Goal: Navigation & Orientation: Find specific page/section

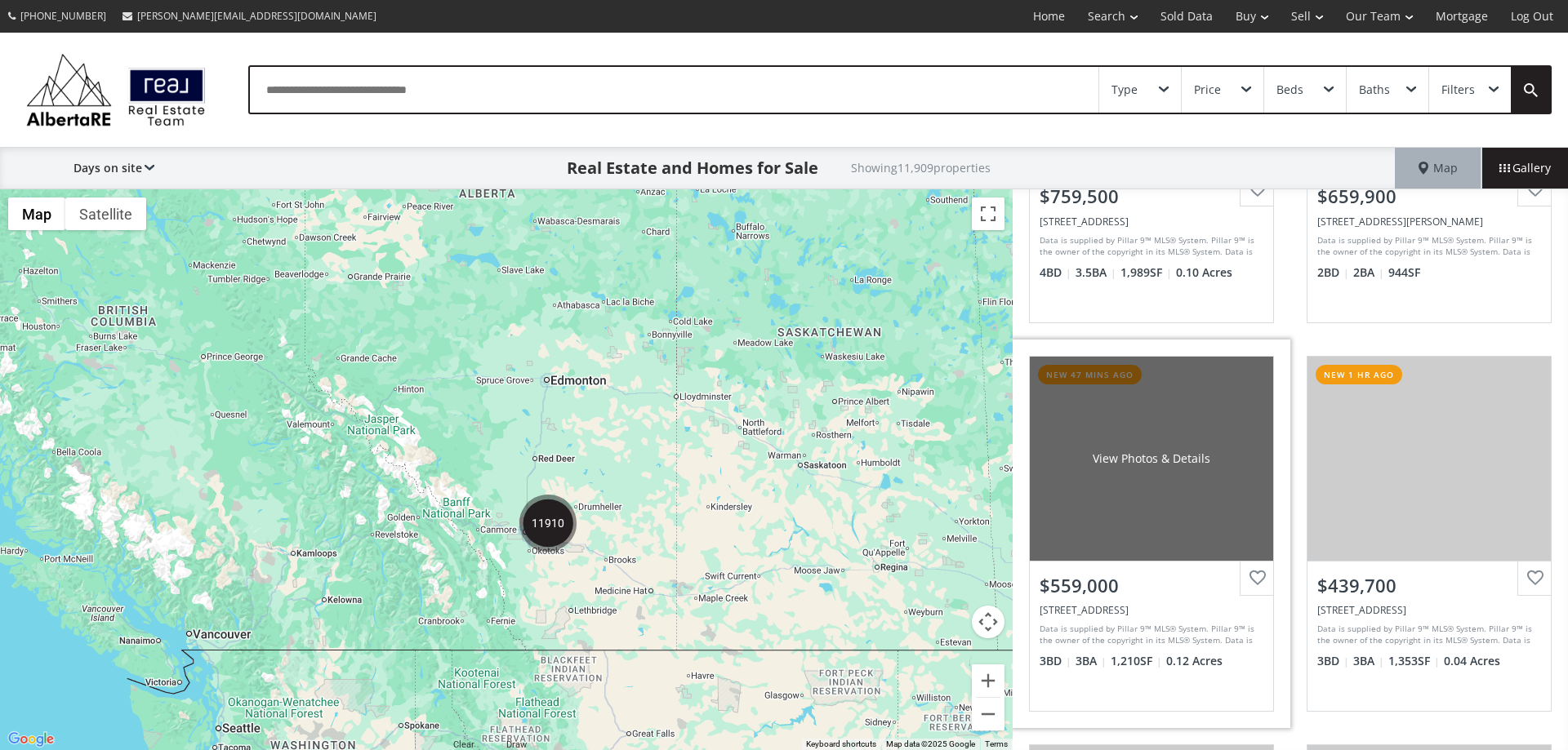
scroll to position [817, 0]
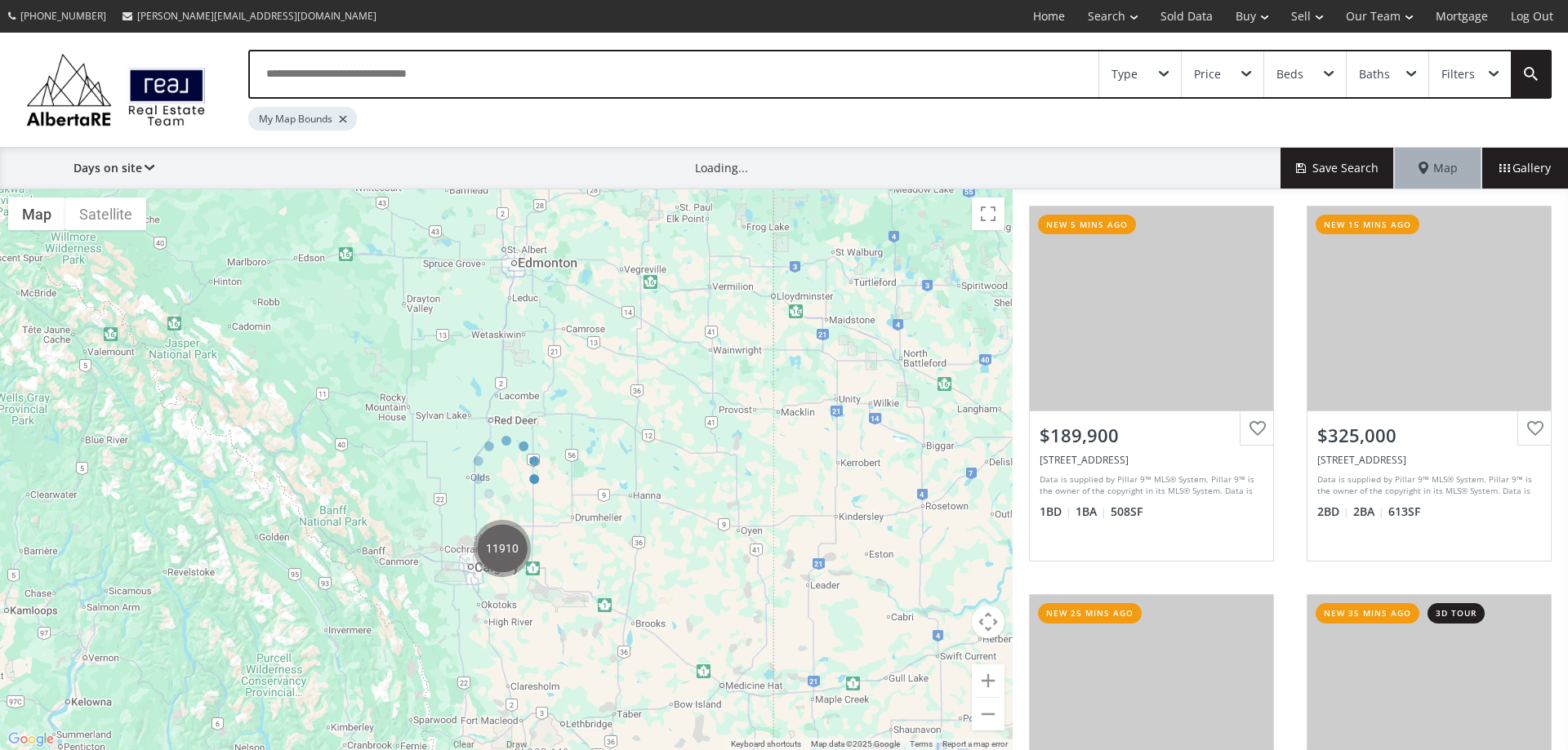
drag, startPoint x: 441, startPoint y: 497, endPoint x: 649, endPoint y: 456, distance: 212.0
click at [649, 456] on div at bounding box center [506, 470] width 1013 height 561
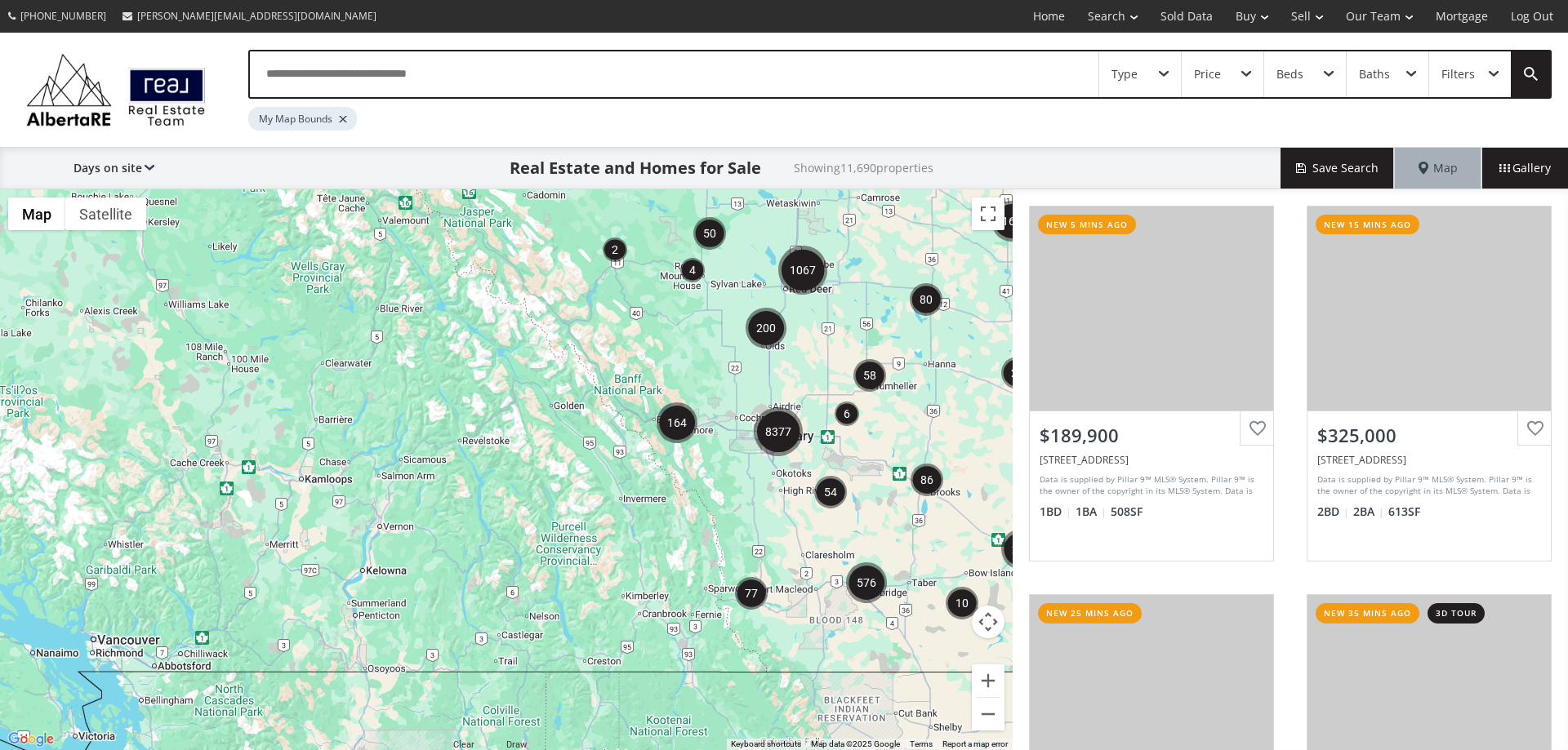
drag, startPoint x: 545, startPoint y: 474, endPoint x: 837, endPoint y: 351, distance: 316.8
click at [837, 351] on div "$1.55M" at bounding box center [506, 470] width 1013 height 561
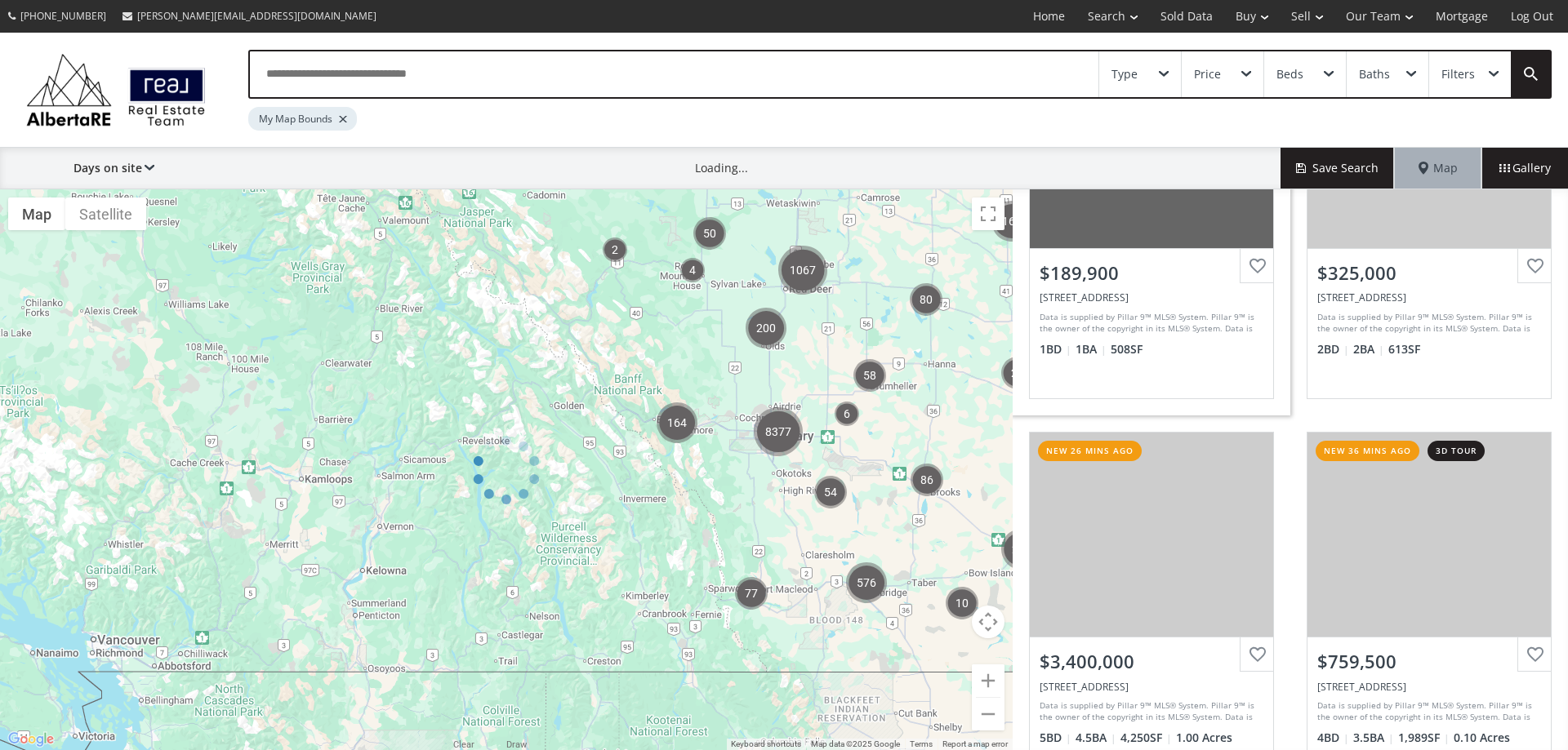
scroll to position [163, 0]
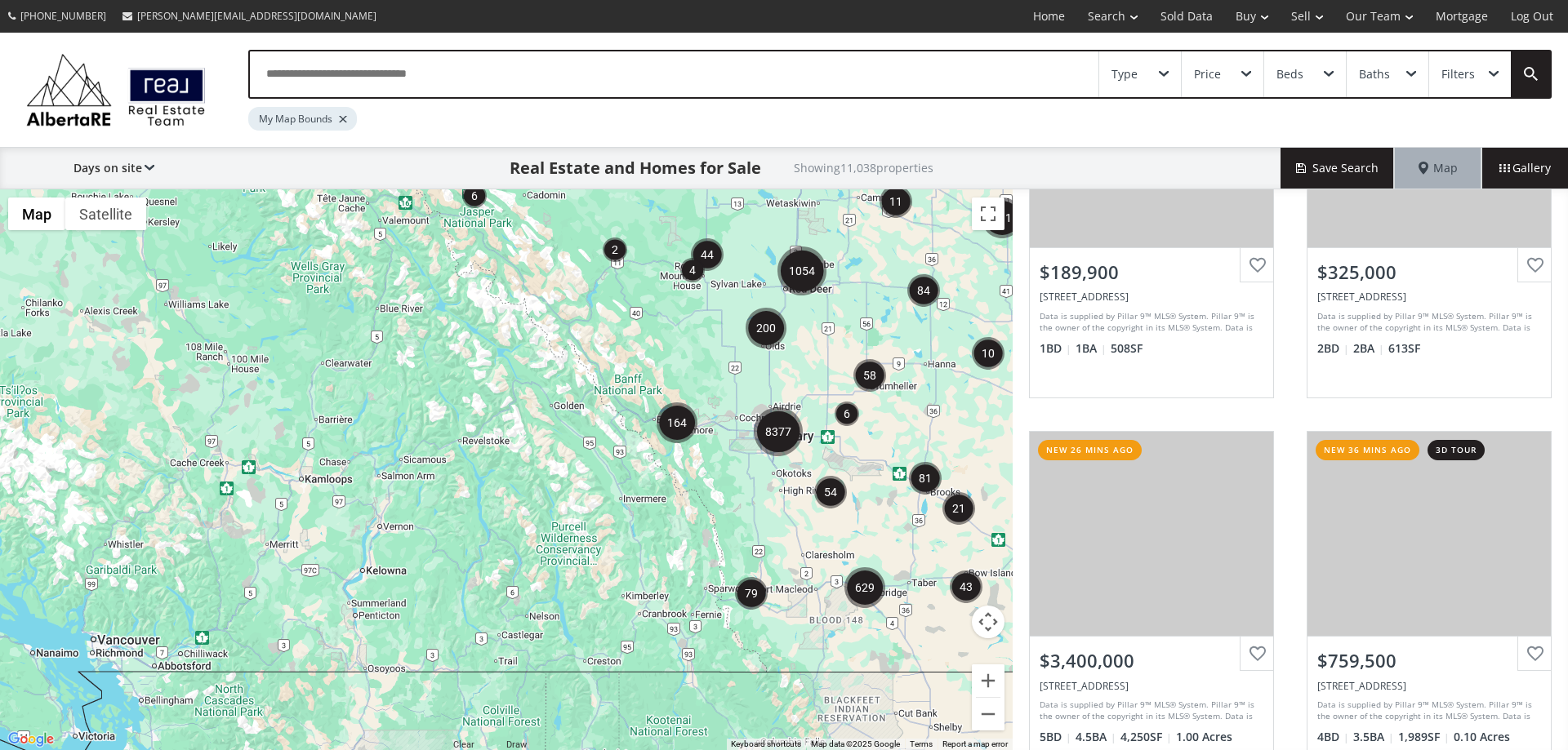
click at [770, 423] on img "8377" at bounding box center [778, 431] width 49 height 49
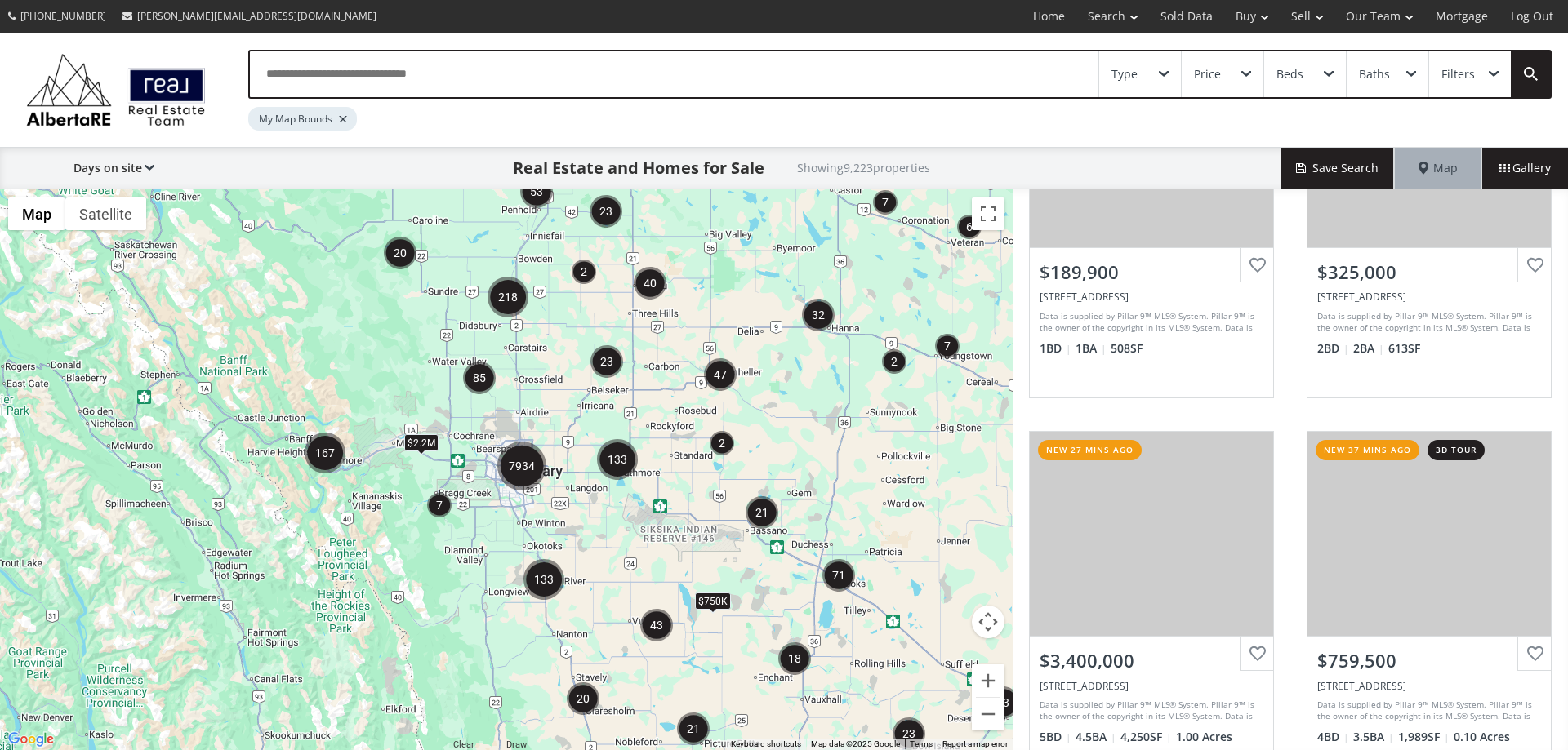
click at [527, 464] on img "7934" at bounding box center [521, 466] width 49 height 49
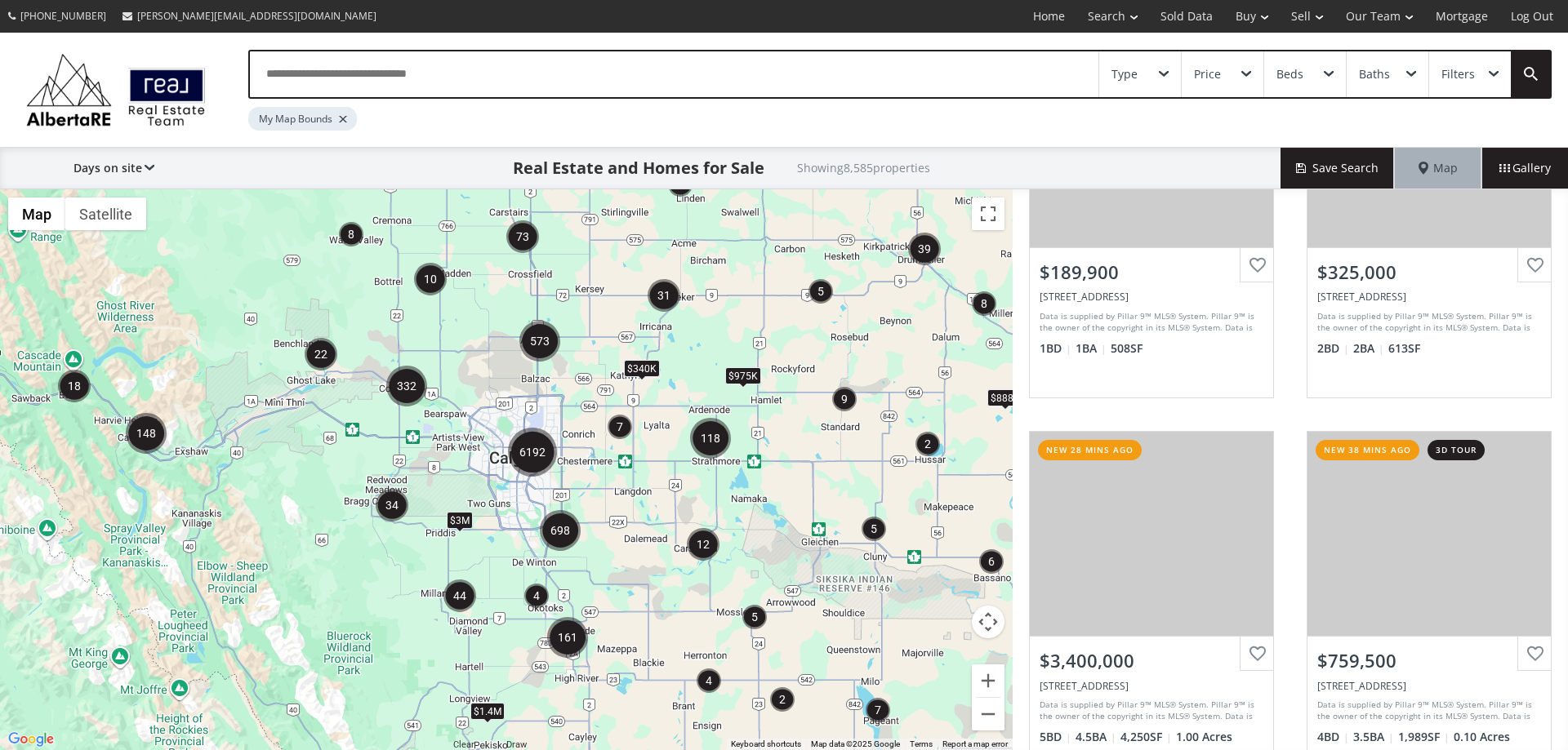
click at [535, 449] on img "6192" at bounding box center [532, 452] width 49 height 49
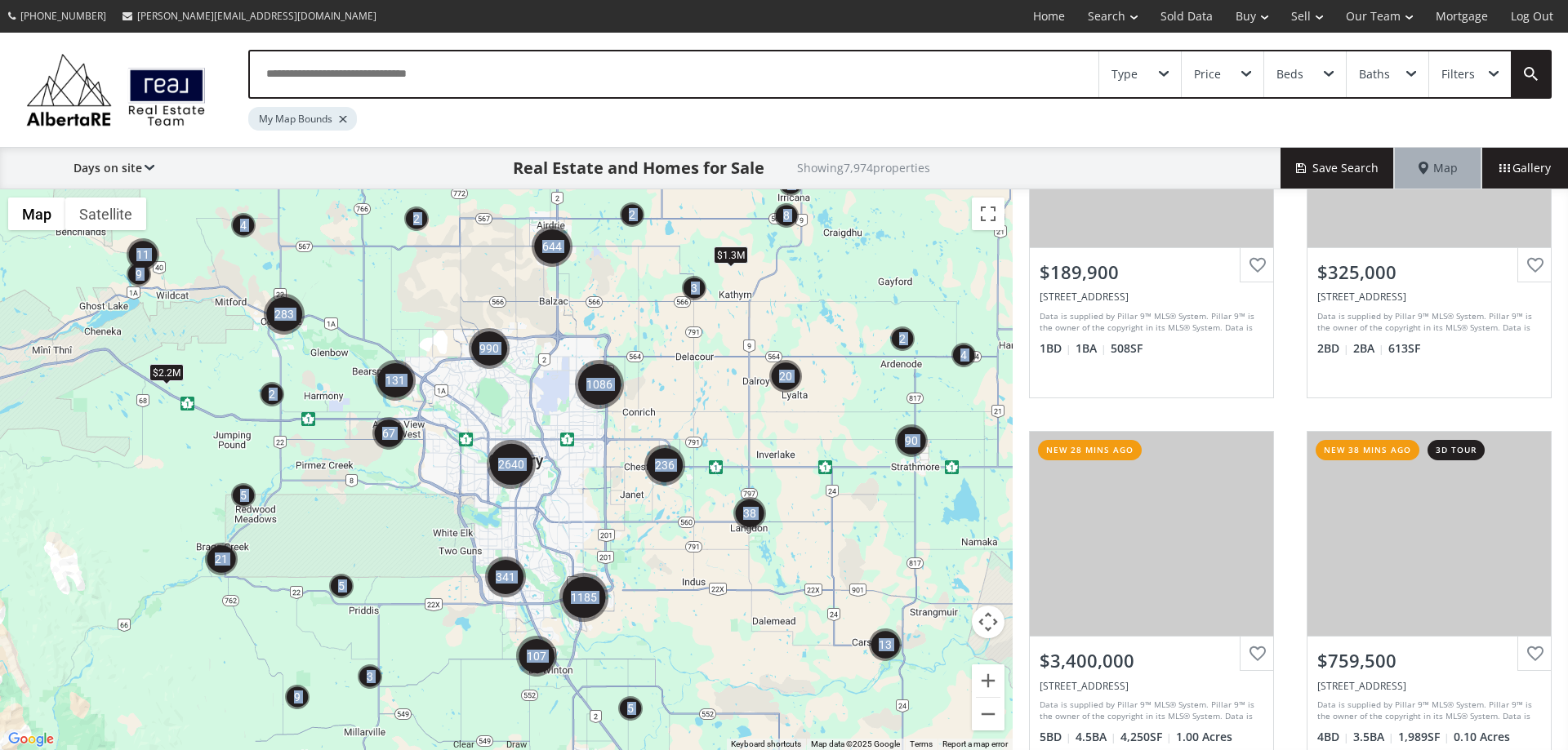
drag, startPoint x: 445, startPoint y: 455, endPoint x: 547, endPoint y: 462, distance: 102.2
click at [547, 462] on div "← Move left → Move right ↑ Move up ↓ Move down + Zoom in - Zoom out Home Jump l…" at bounding box center [506, 470] width 1013 height 561
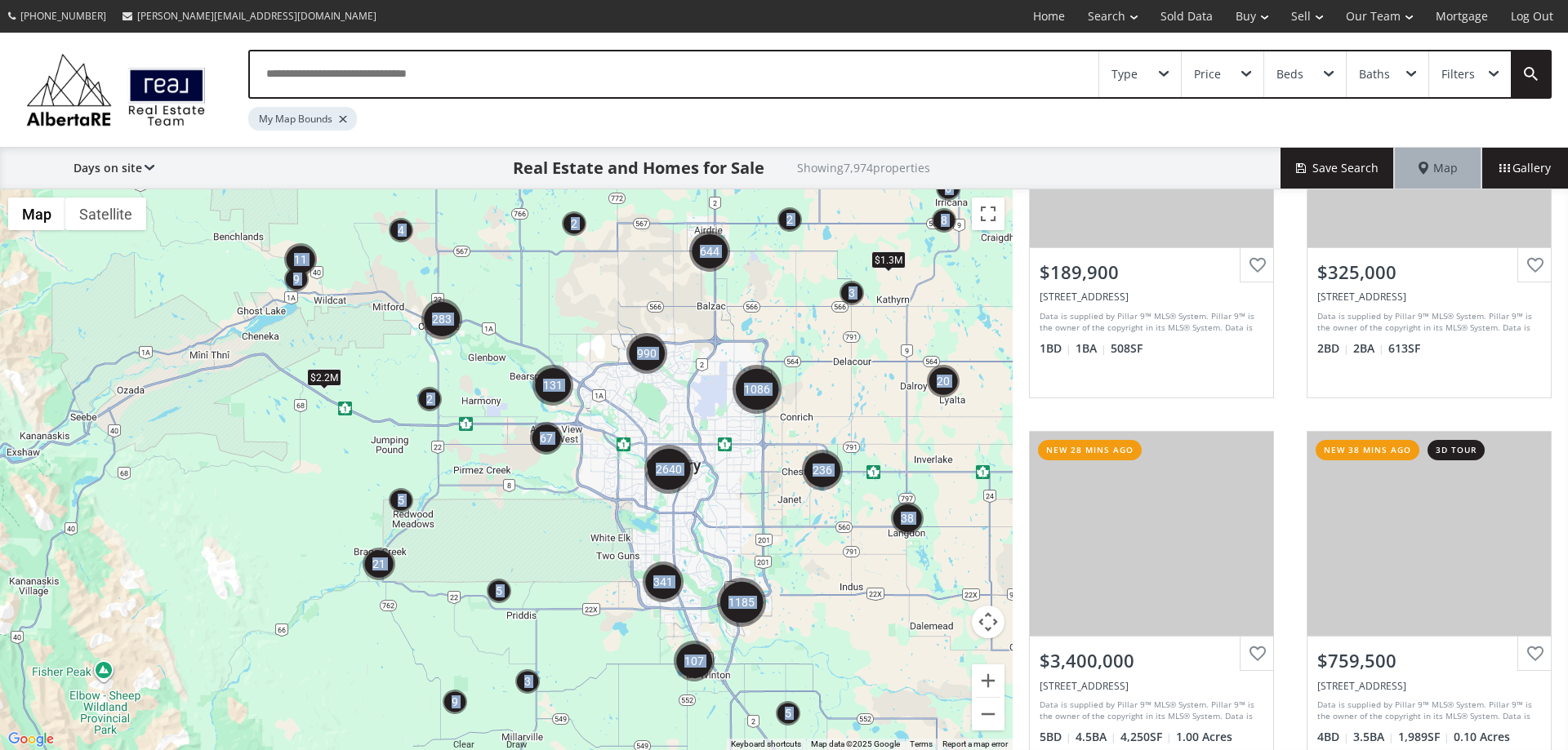
drag, startPoint x: 452, startPoint y: 459, endPoint x: 622, endPoint y: 465, distance: 170.1
click at [622, 465] on div "To navigate, press the arrow keys. $2.2M $1.3M" at bounding box center [506, 470] width 1013 height 561
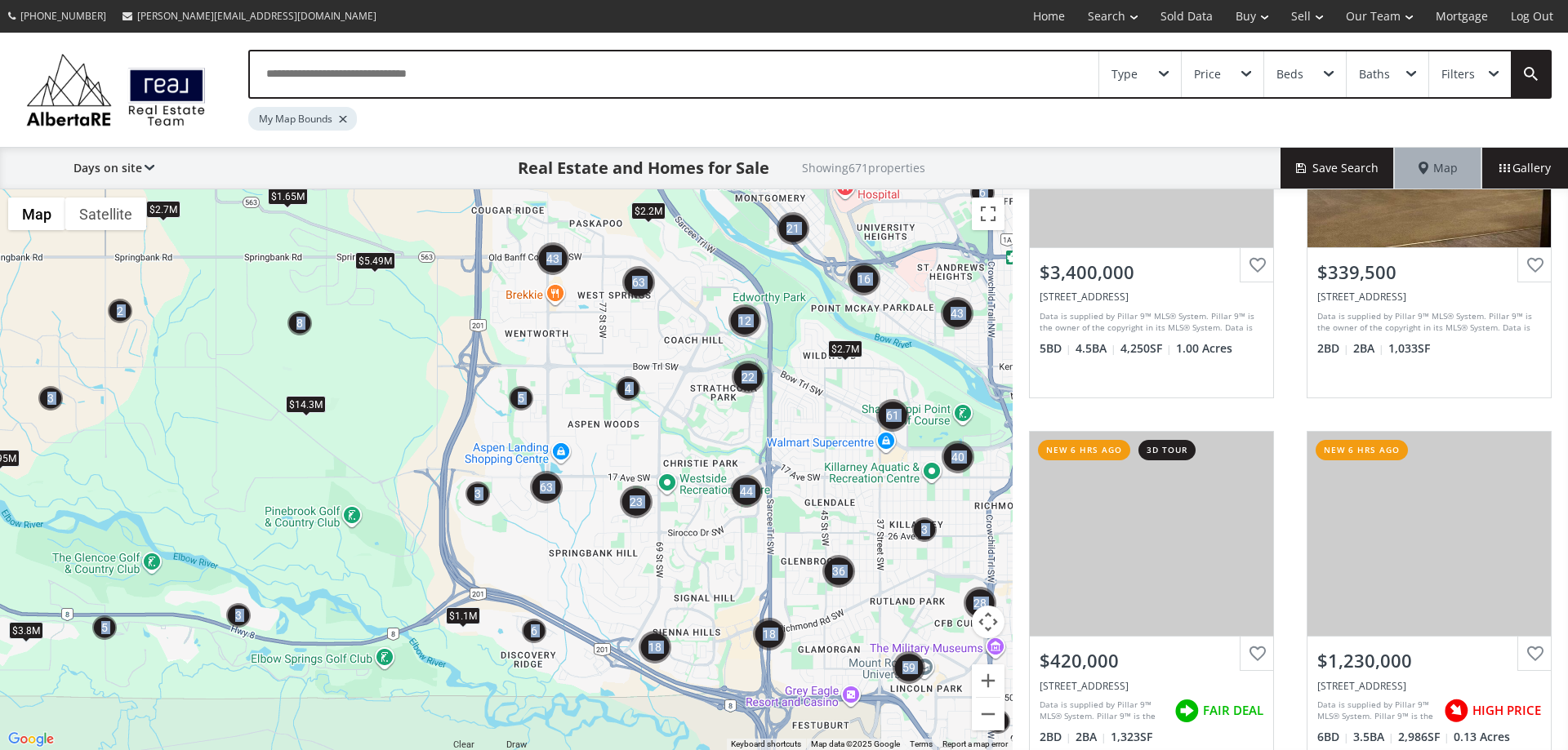
click at [555, 264] on img "43" at bounding box center [552, 258] width 32 height 32
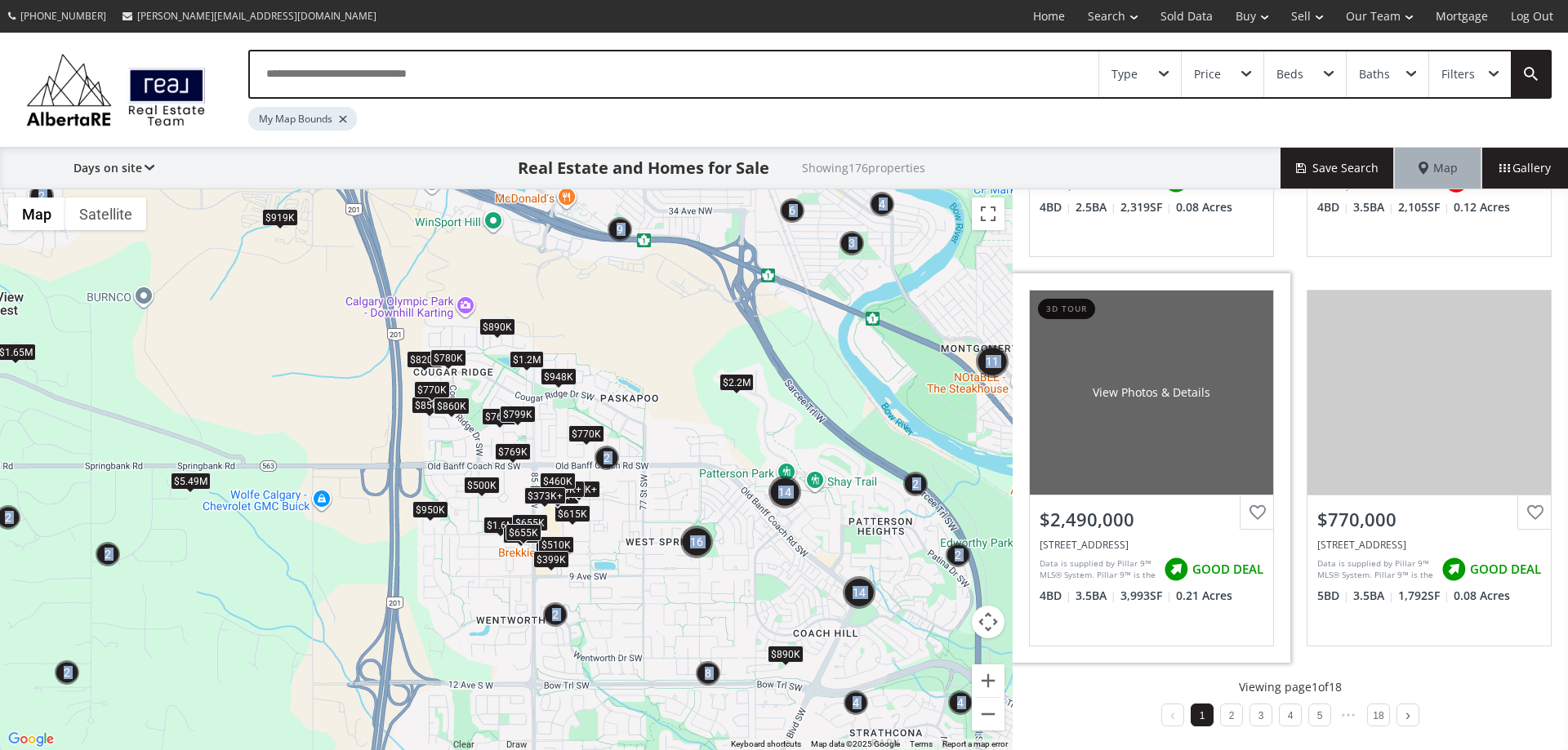
scroll to position [1473, 0]
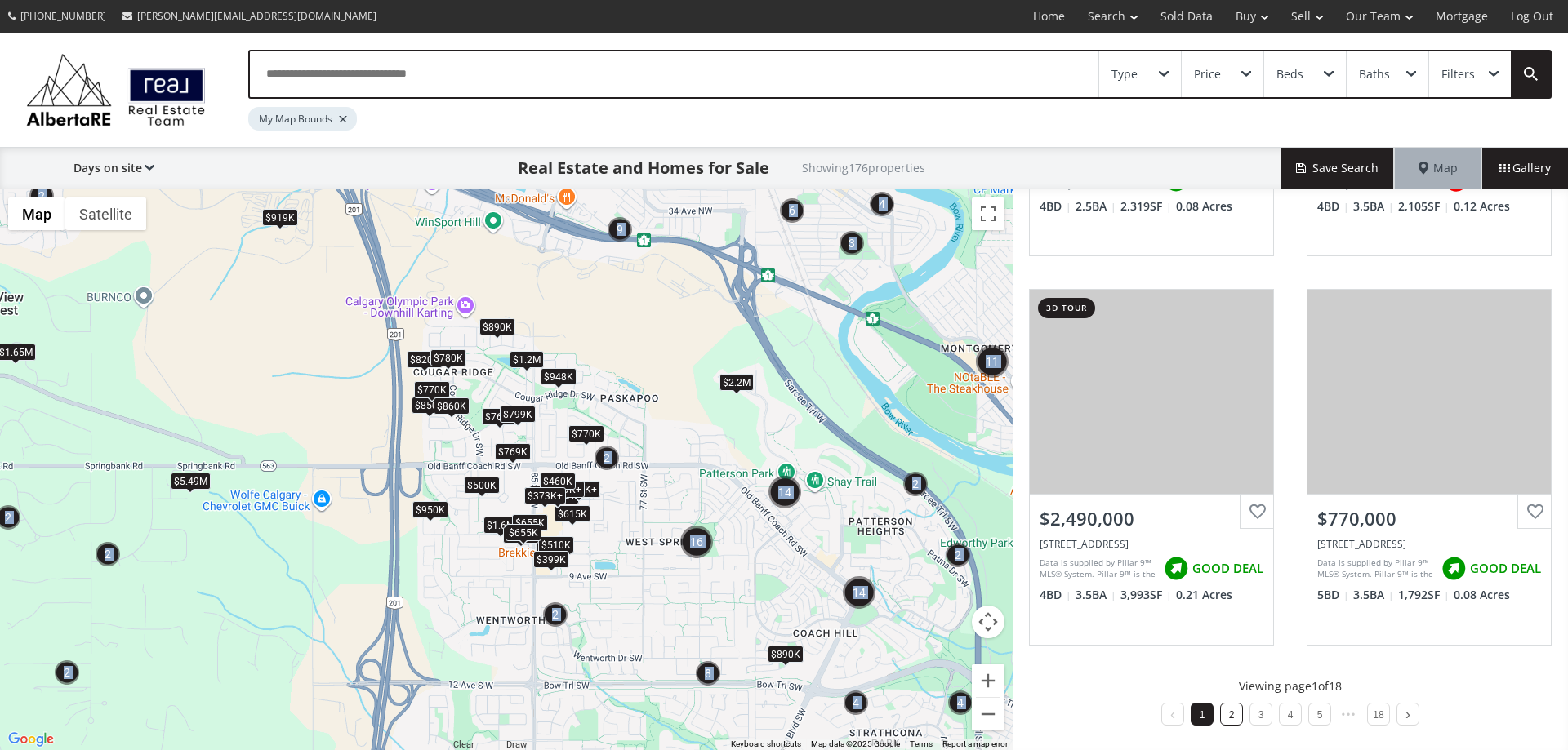
click at [1221, 723] on li "2" at bounding box center [1232, 714] width 22 height 22
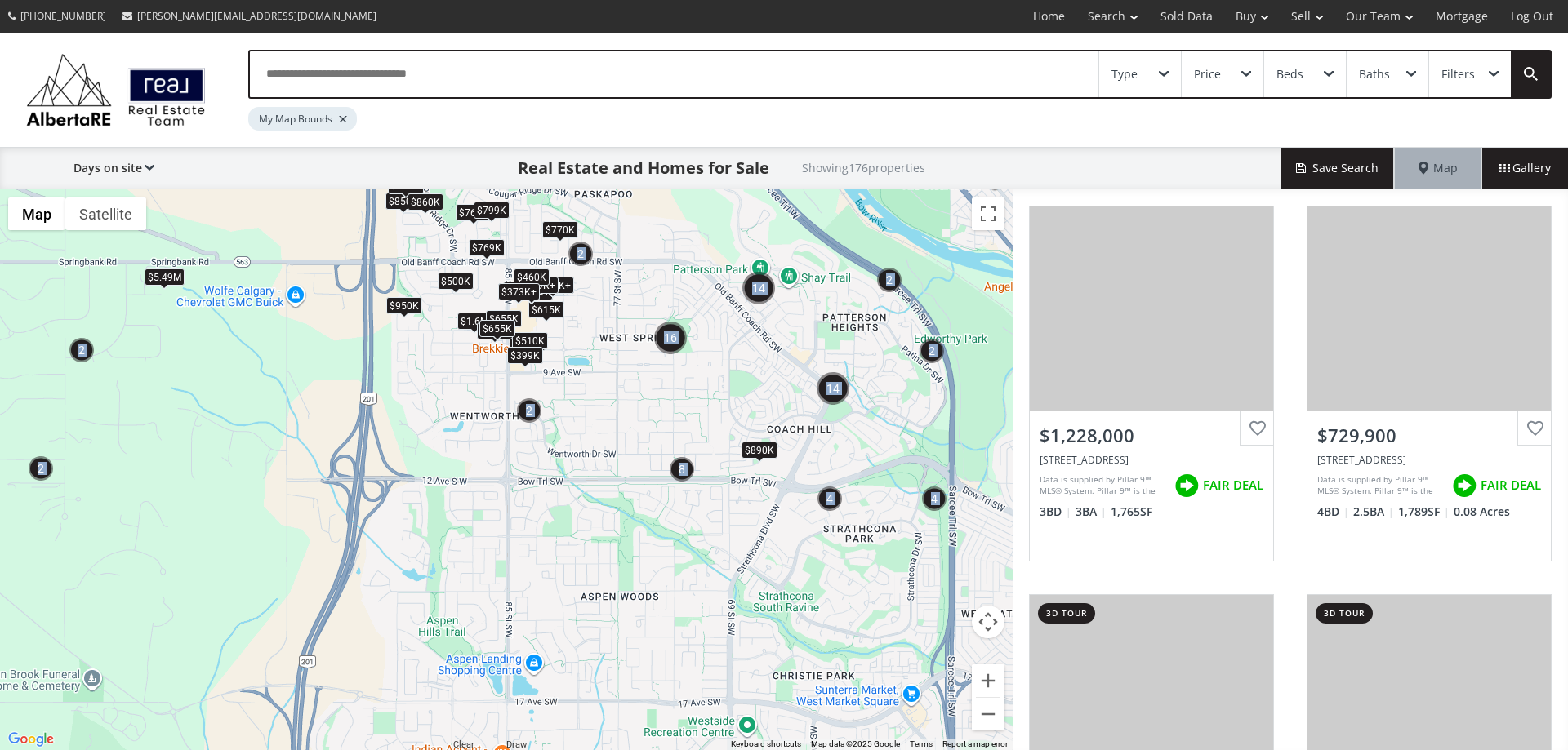
drag, startPoint x: 799, startPoint y: 605, endPoint x: 775, endPoint y: 354, distance: 252.1
click at [779, 325] on div "To navigate, press the arrow keys. $769K $950K $770K $500K+ $373K+ $763K $1.2M …" at bounding box center [506, 470] width 1013 height 561
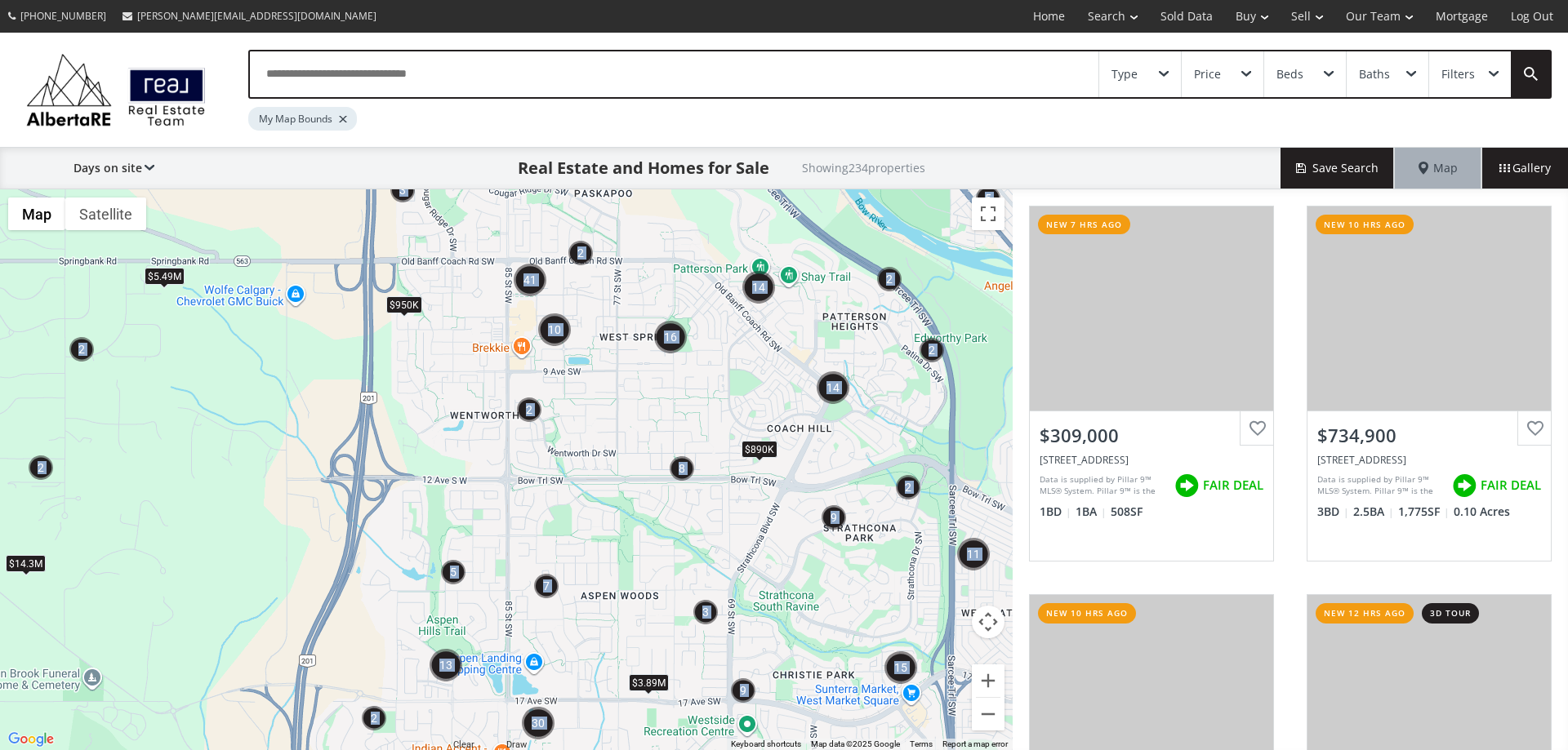
click at [704, 610] on img "3" at bounding box center [705, 612] width 24 height 24
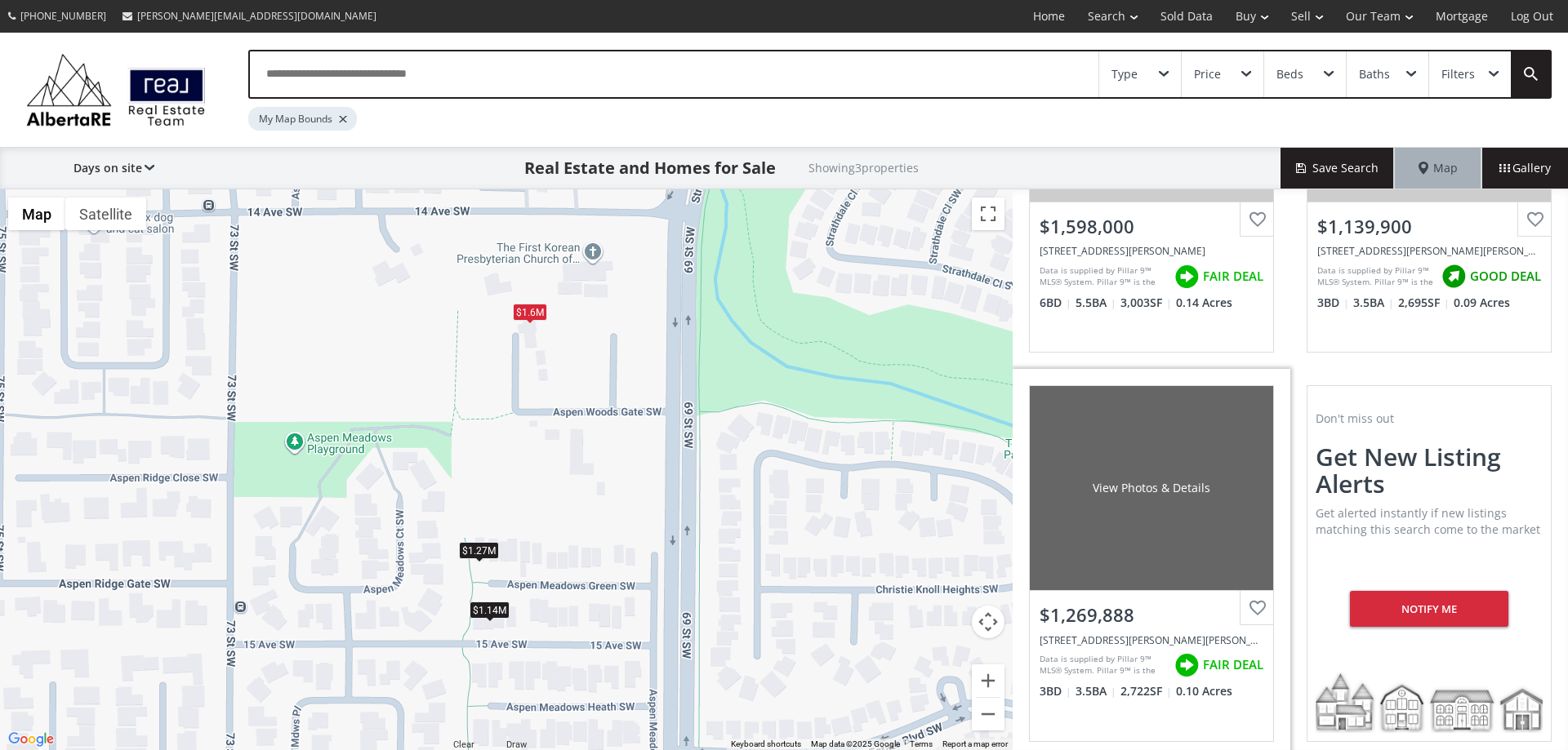
scroll to position [217, 0]
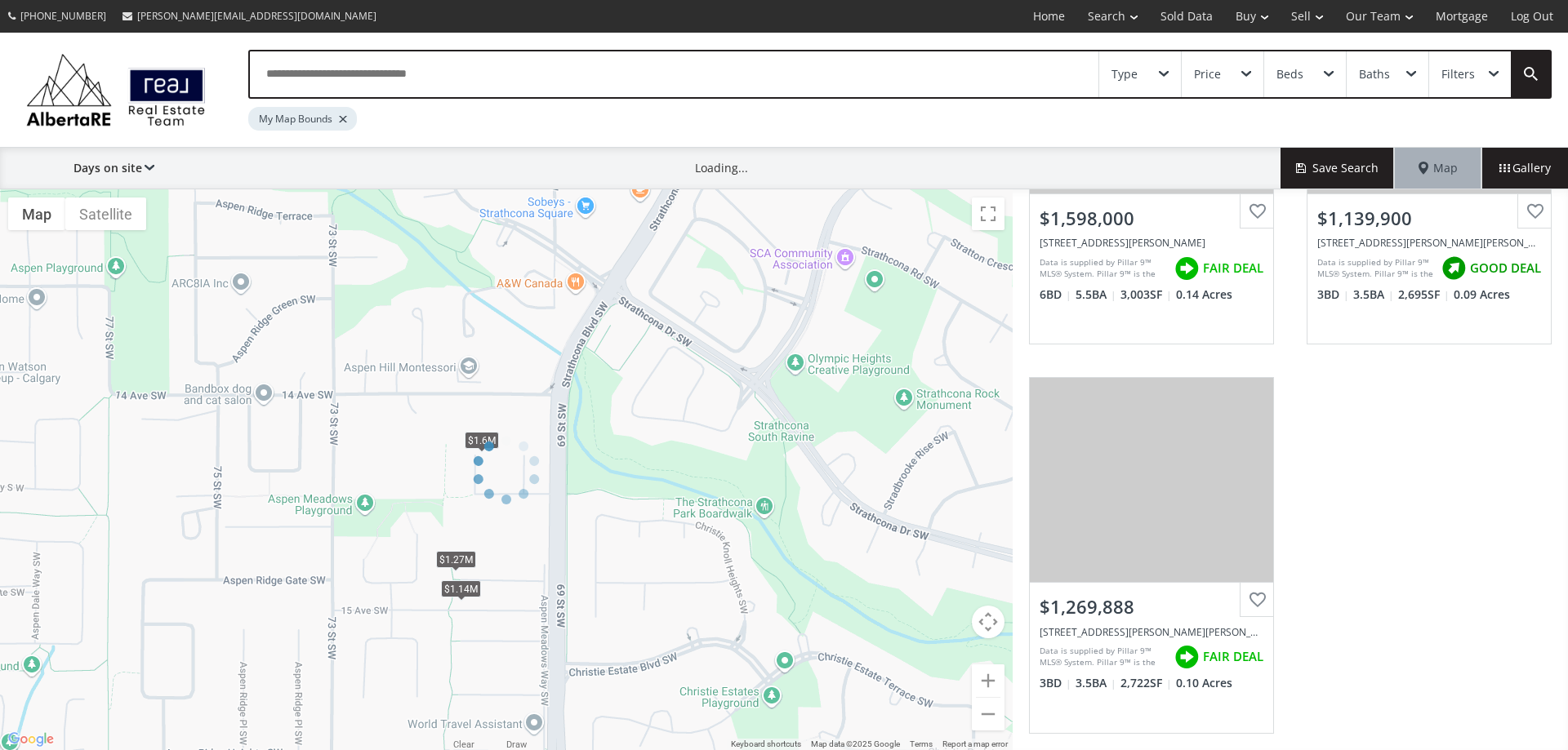
scroll to position [1723, 0]
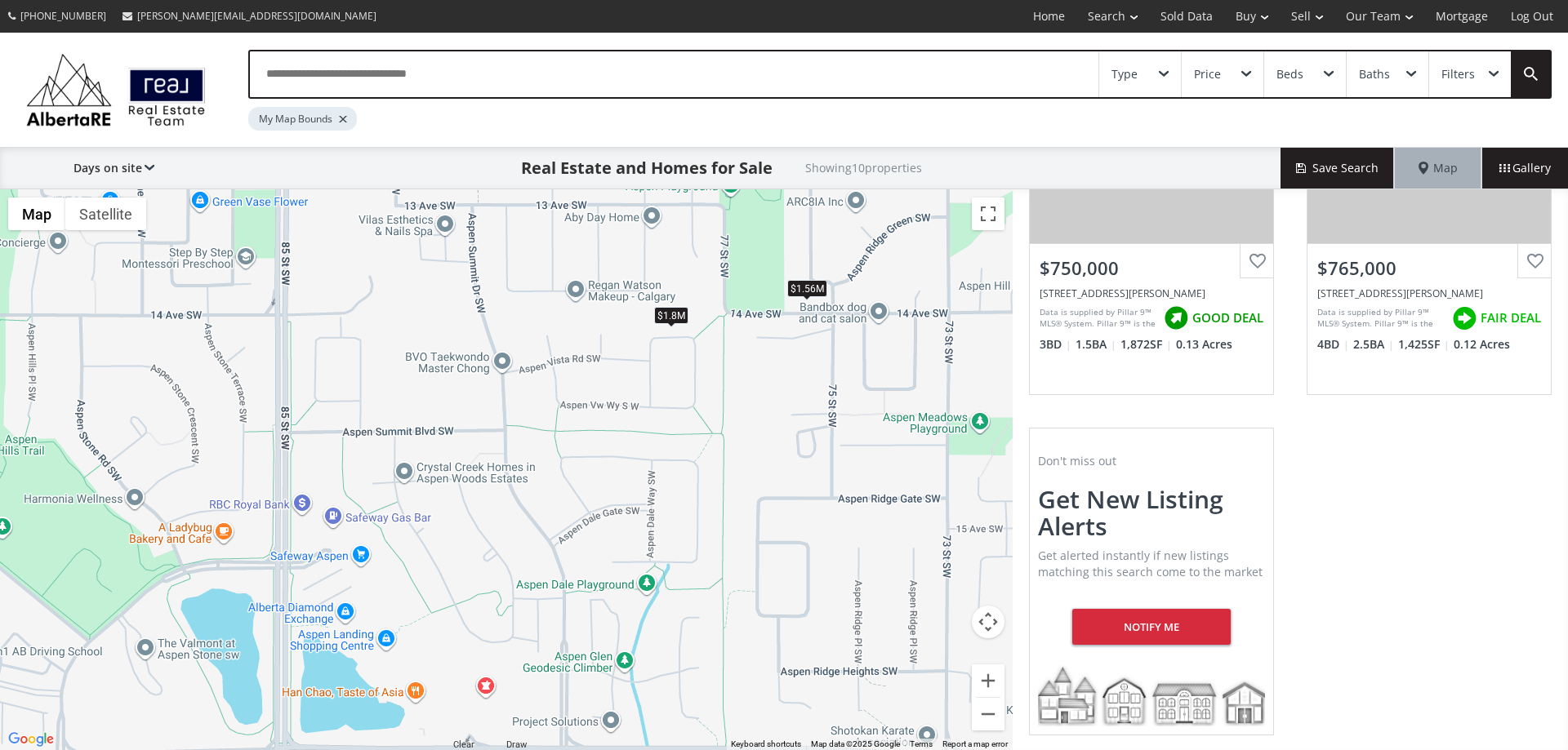
drag, startPoint x: 222, startPoint y: 534, endPoint x: 839, endPoint y: 451, distance: 622.6
click at [839, 451] on div "To navigate, press the arrow keys. $1.56M $1.6M $850K $1.14M $850K $1.15M $1.27…" at bounding box center [506, 470] width 1013 height 561
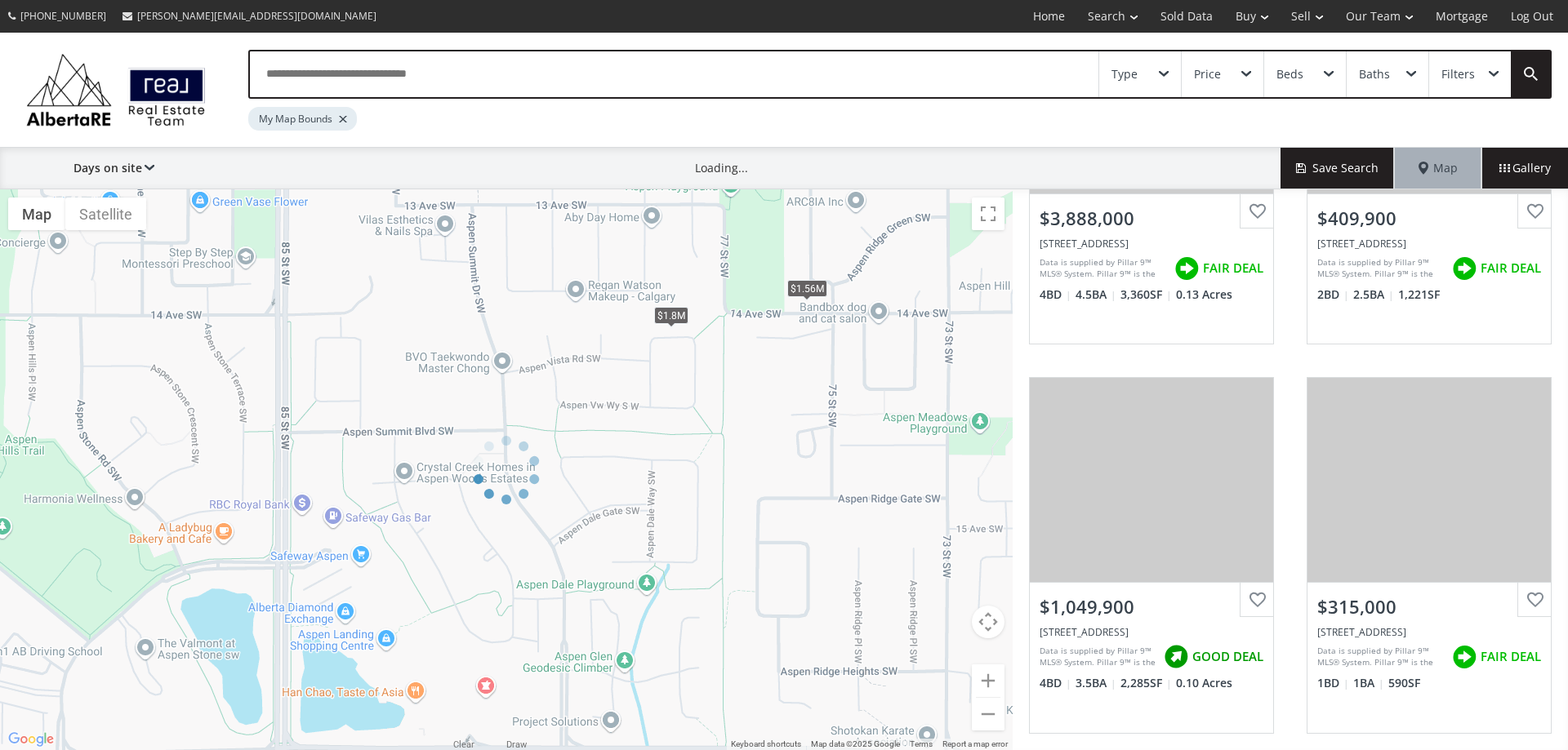
scroll to position [1473, 0]
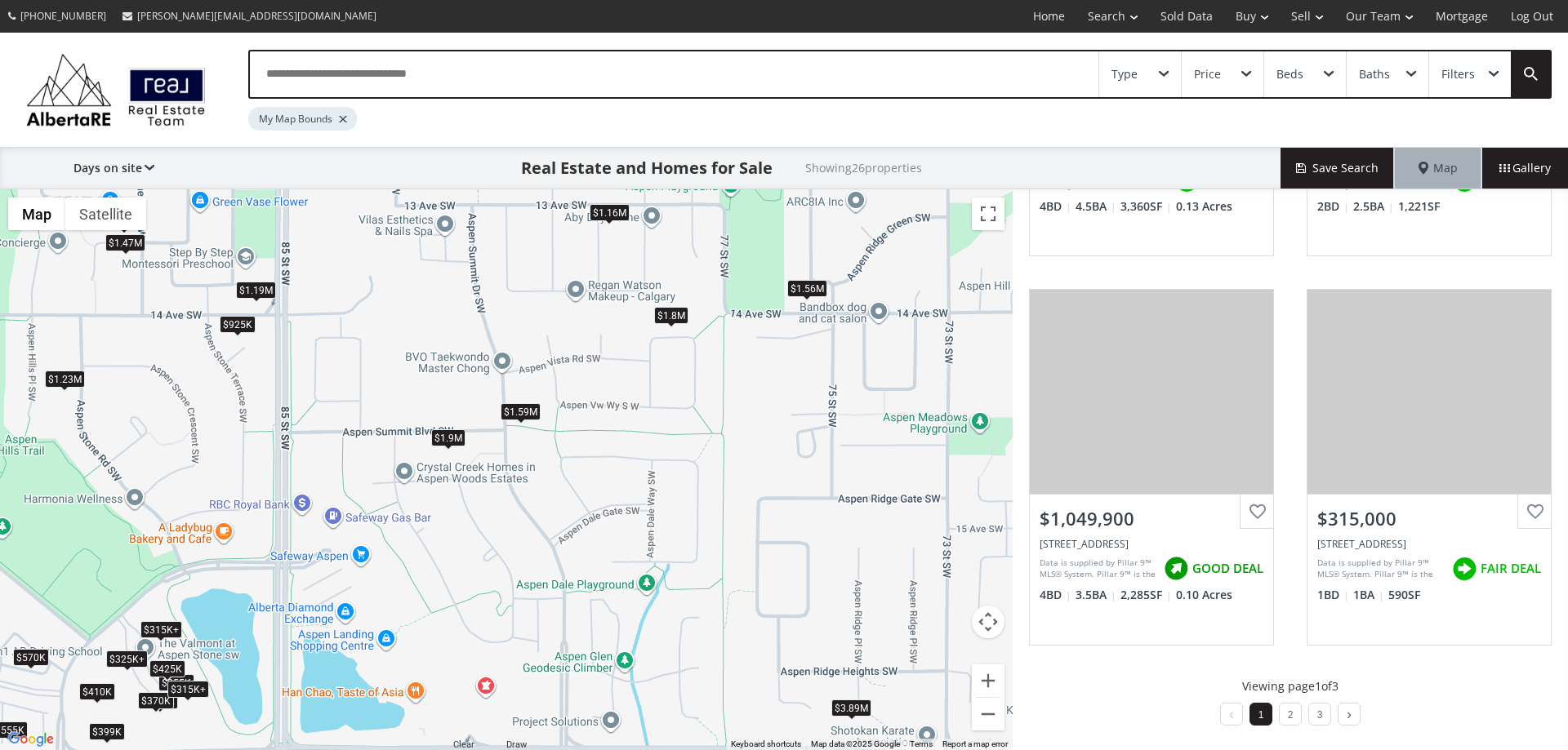
click at [226, 330] on div "$925K" at bounding box center [237, 325] width 36 height 17
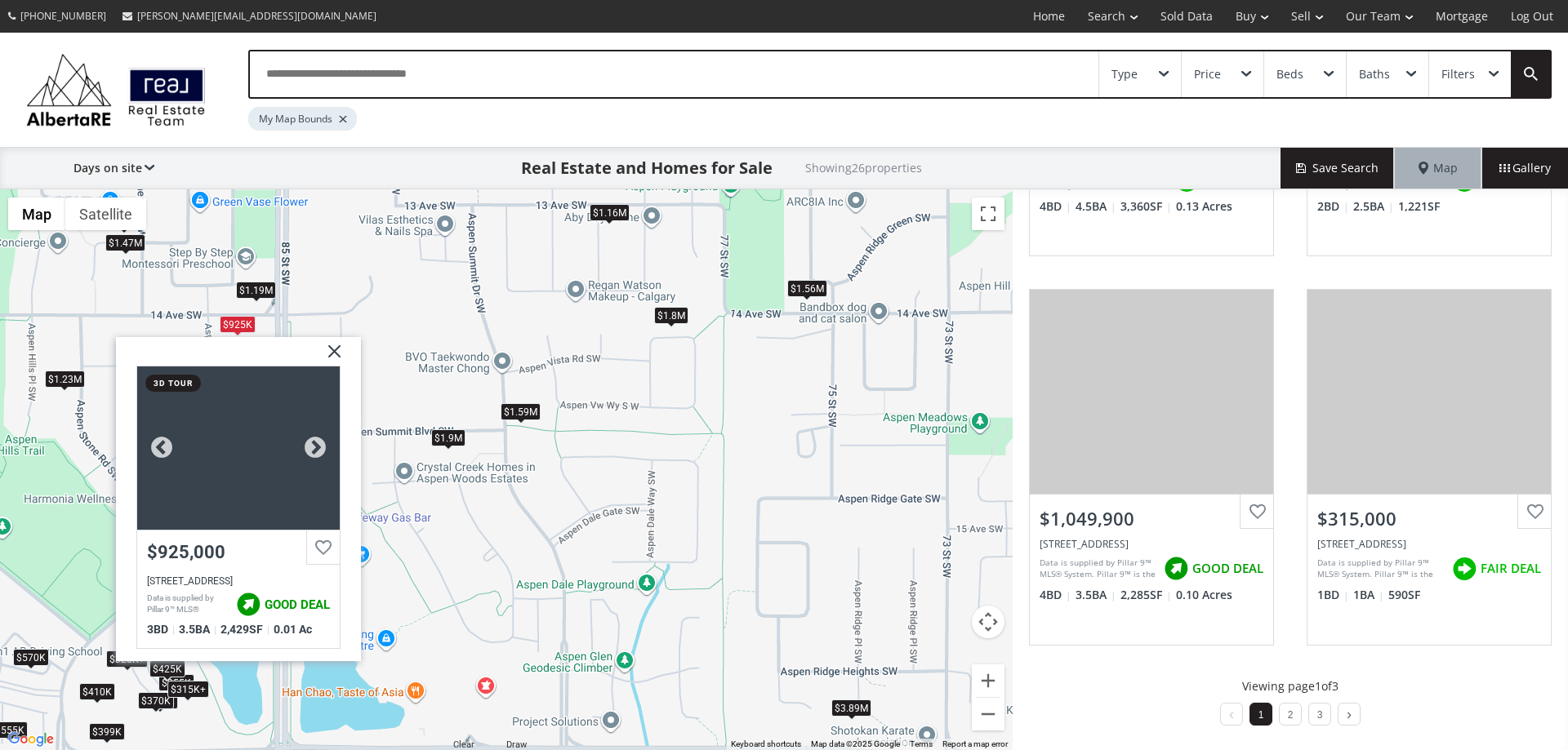
click at [236, 463] on div at bounding box center [238, 448] width 202 height 163
click at [328, 345] on img at bounding box center [328, 357] width 41 height 41
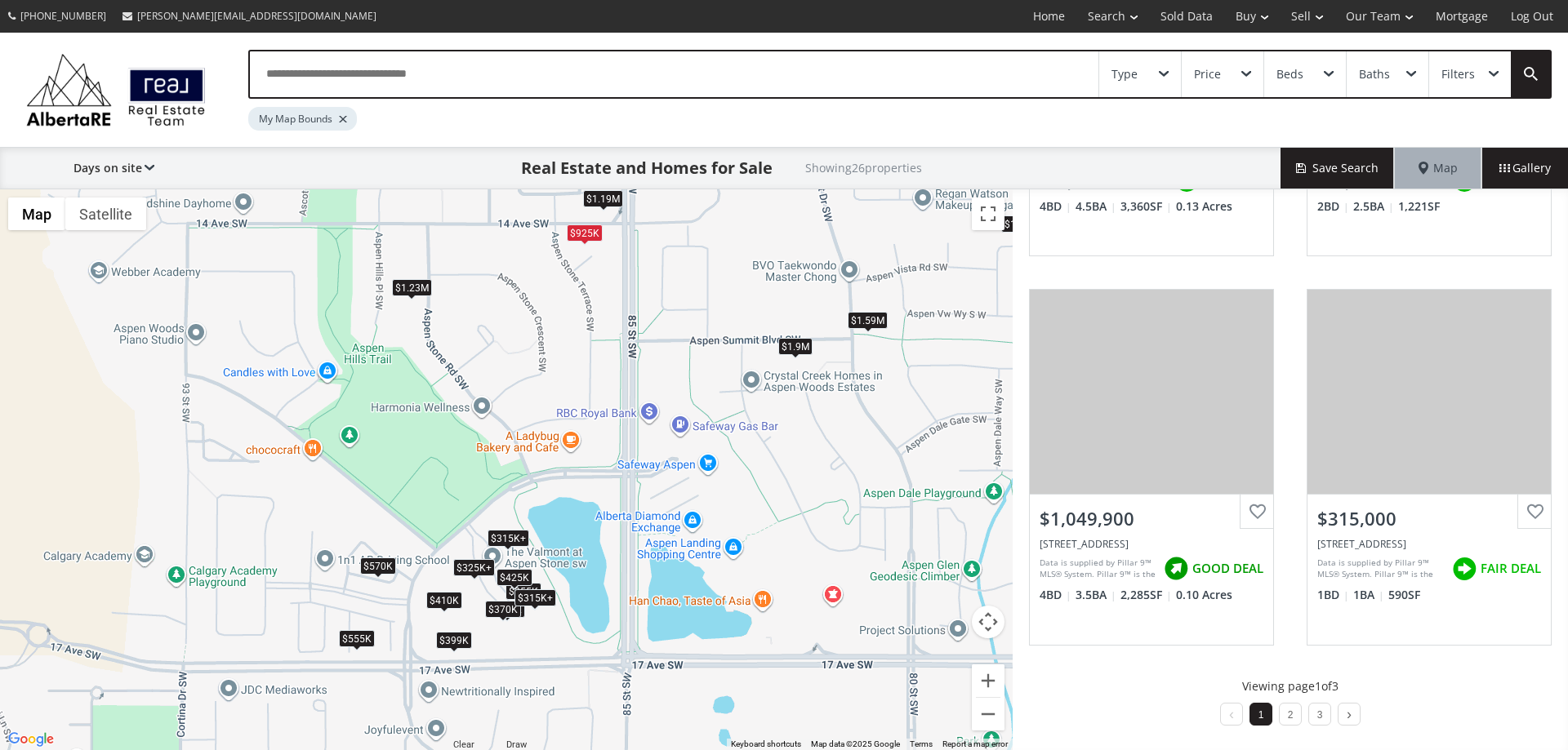
drag, startPoint x: 309, startPoint y: 504, endPoint x: 665, endPoint y: 409, distance: 368.5
click at [665, 409] on div "To navigate, press the arrow keys. $359K $1.59M $1.56M $925K $355K $315K+ $3.89…" at bounding box center [506, 470] width 1013 height 561
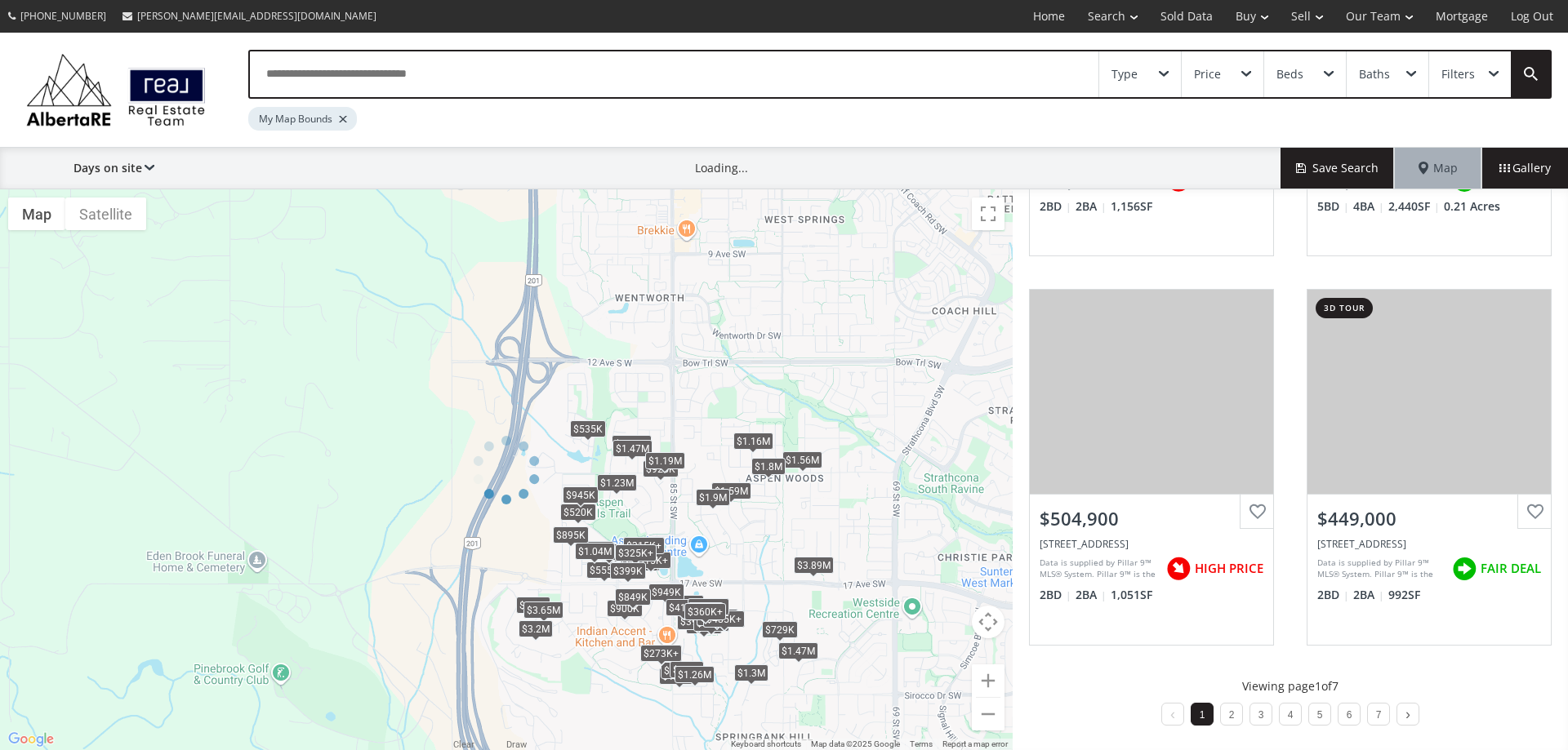
drag, startPoint x: 722, startPoint y: 663, endPoint x: 744, endPoint y: 464, distance: 200.2
click at [744, 464] on div at bounding box center [506, 470] width 1013 height 561
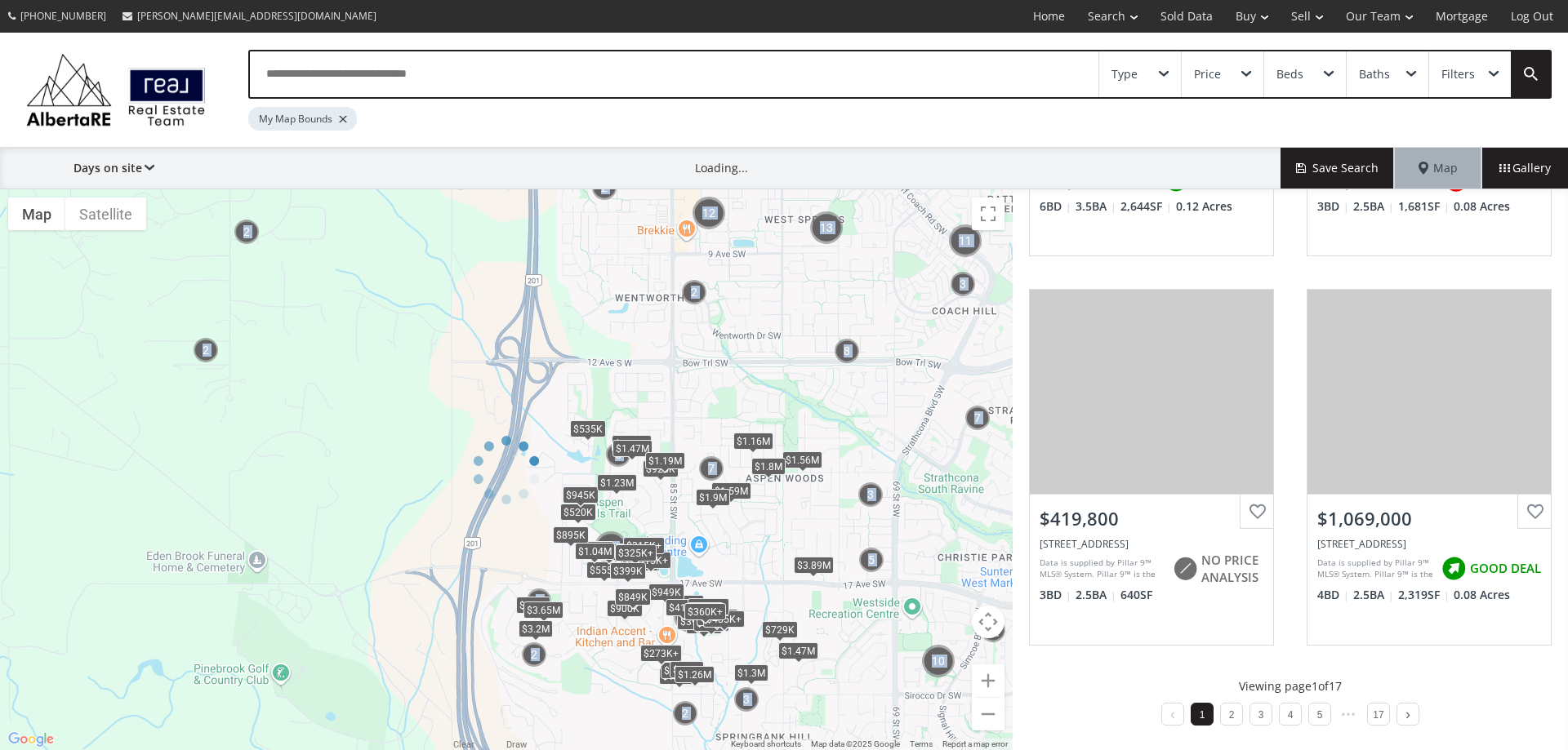
drag, startPoint x: 784, startPoint y: 633, endPoint x: 768, endPoint y: 436, distance: 197.6
click at [768, 434] on div "← Move left → Move right ↑ Move up ↓ Move down + Zoom in - Zoom out Home Jump l…" at bounding box center [506, 470] width 1013 height 561
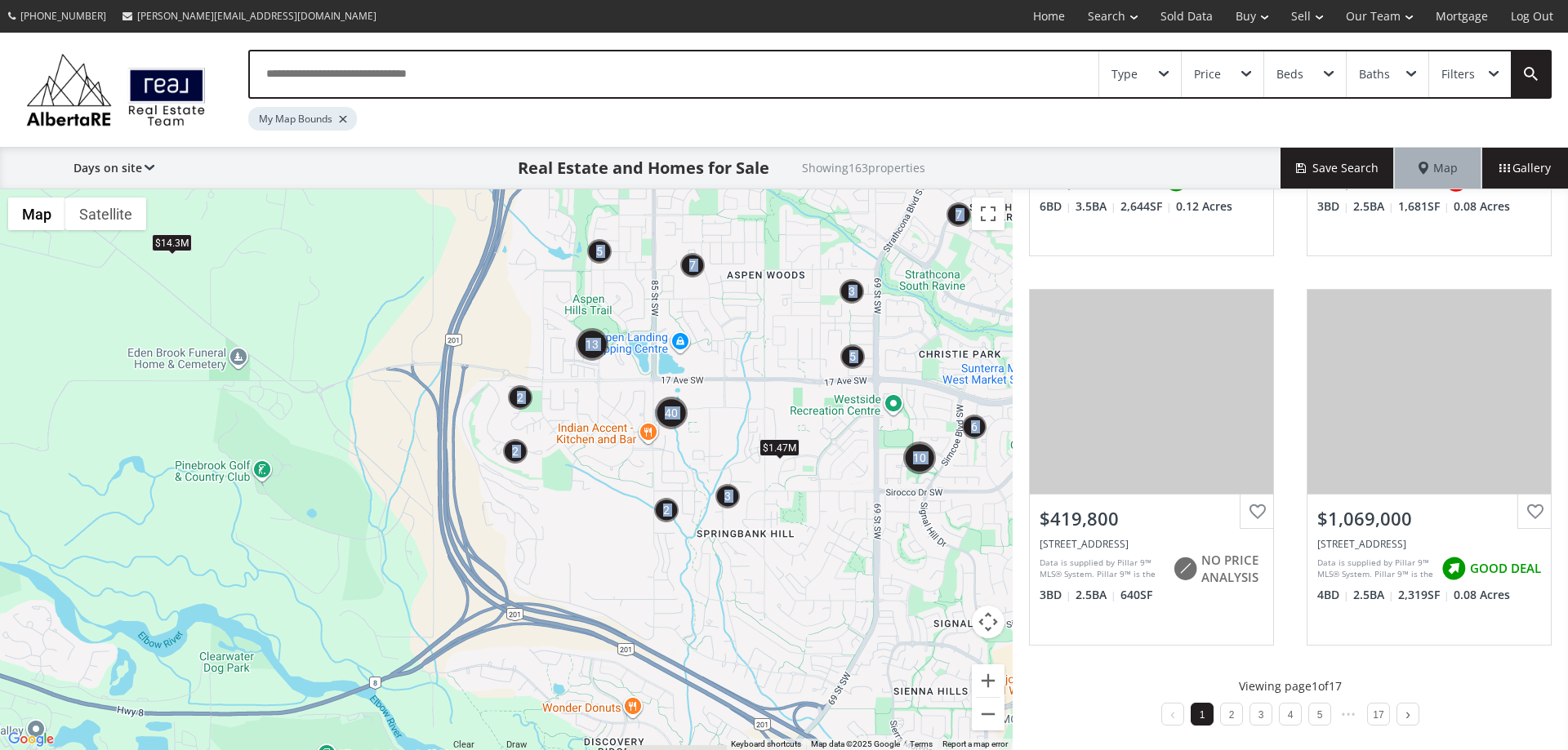
drag, startPoint x: 822, startPoint y: 625, endPoint x: 804, endPoint y: 420, distance: 205.8
click at [804, 420] on div "To navigate, press the arrow keys. $10M $1.47M $14.3M" at bounding box center [506, 470] width 1013 height 561
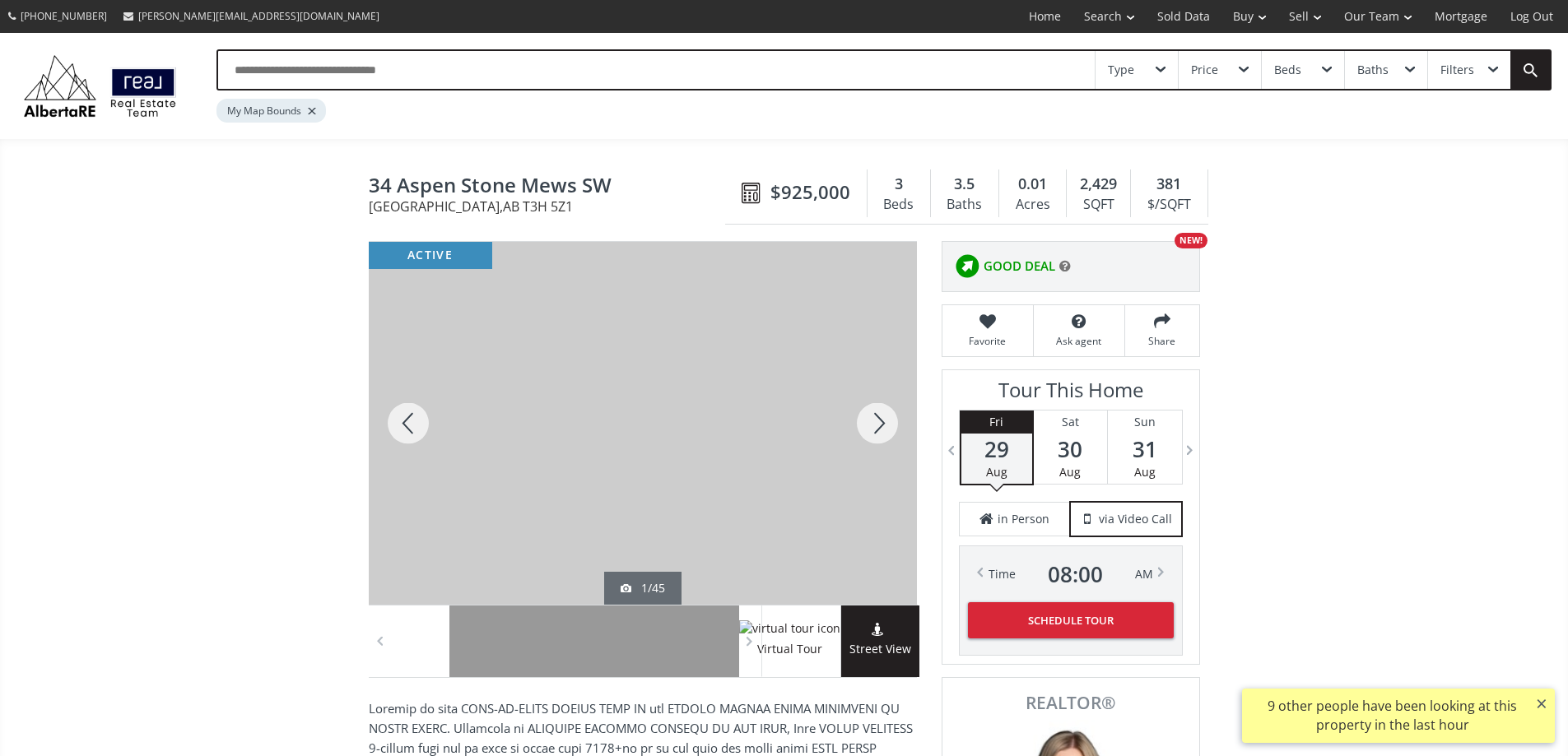
click at [716, 451] on div at bounding box center [642, 423] width 548 height 363
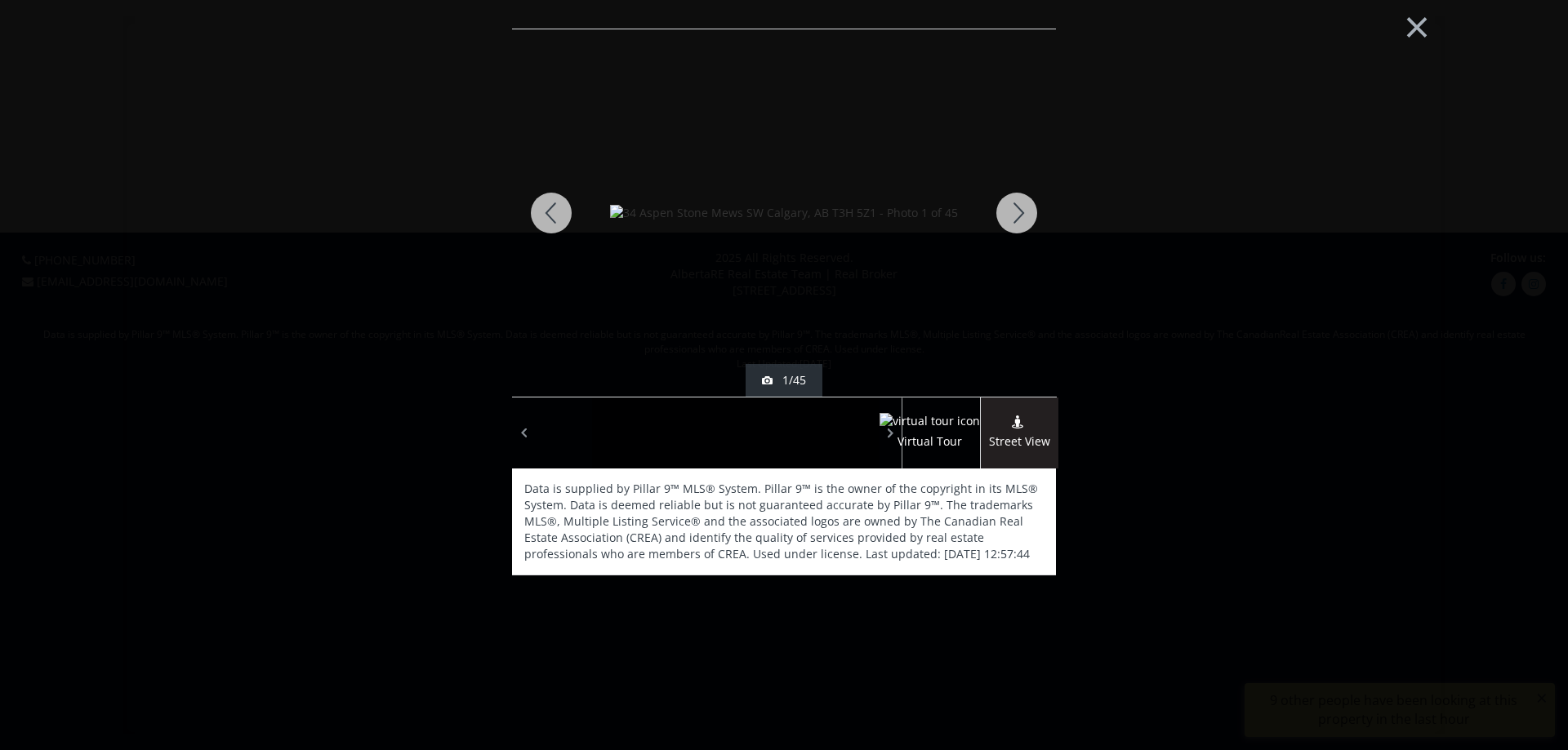
click at [808, 221] on img at bounding box center [784, 213] width 348 height 17
click at [1018, 218] on div at bounding box center [1017, 212] width 78 height 367
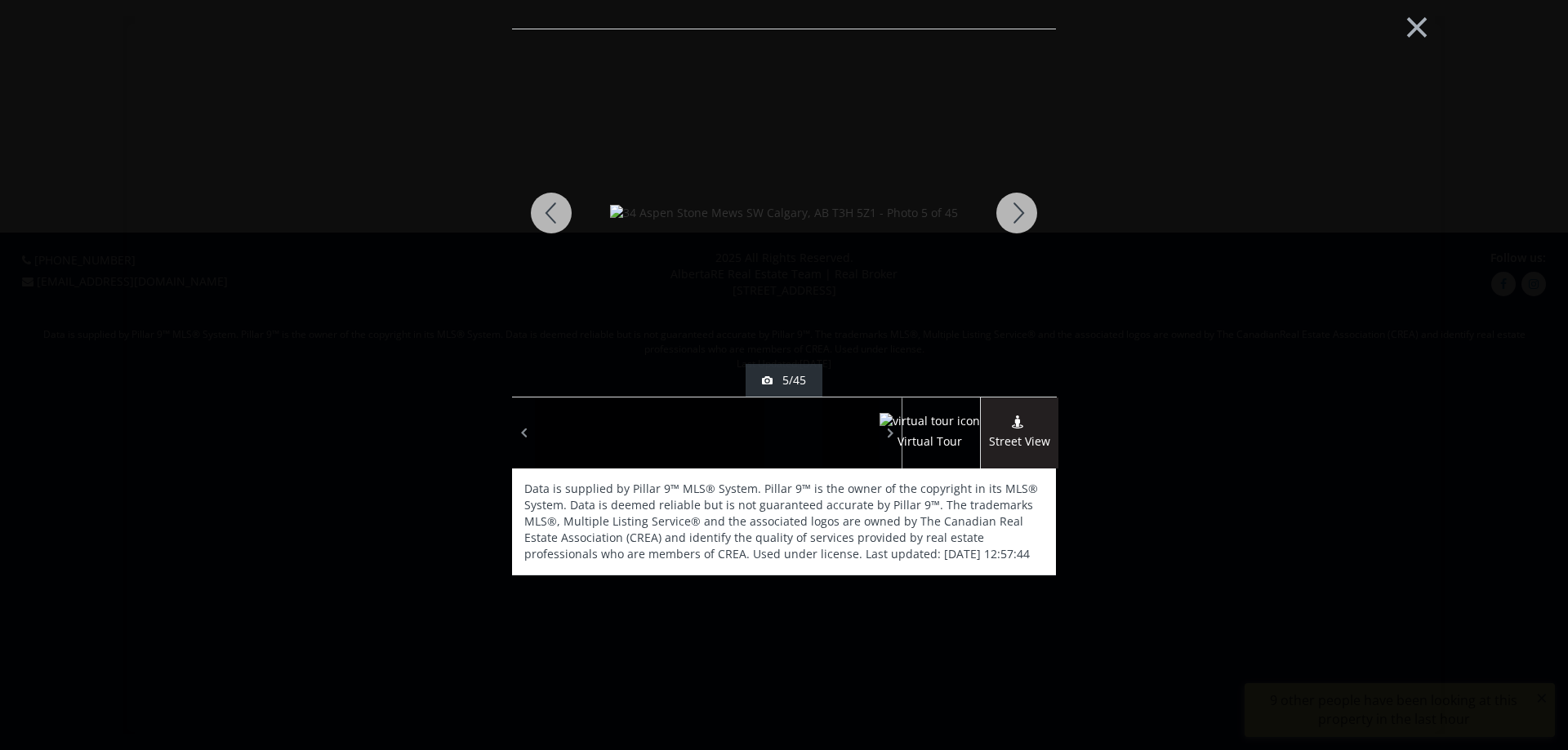
click at [1018, 218] on div at bounding box center [1017, 212] width 78 height 367
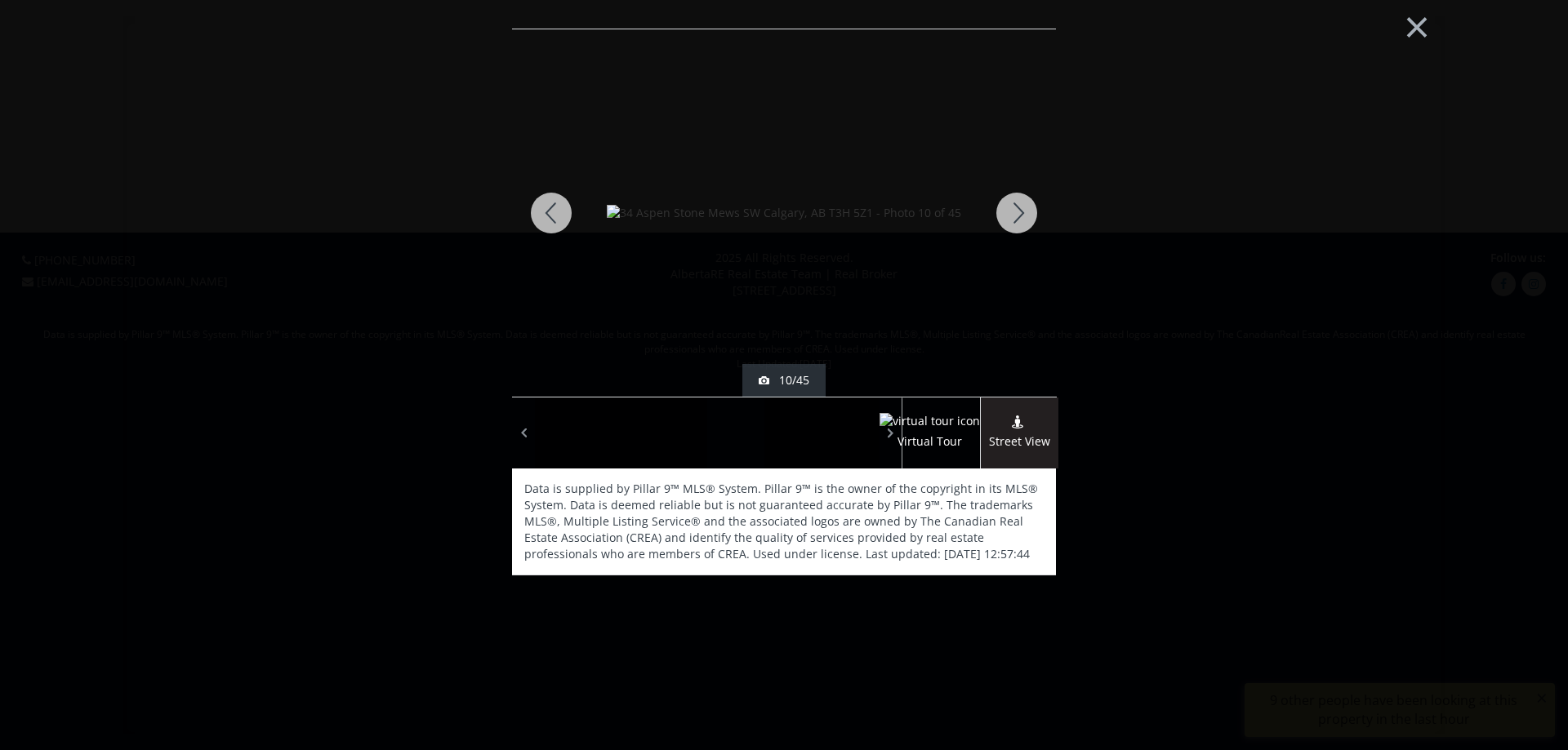
click at [1015, 218] on div at bounding box center [1017, 212] width 78 height 367
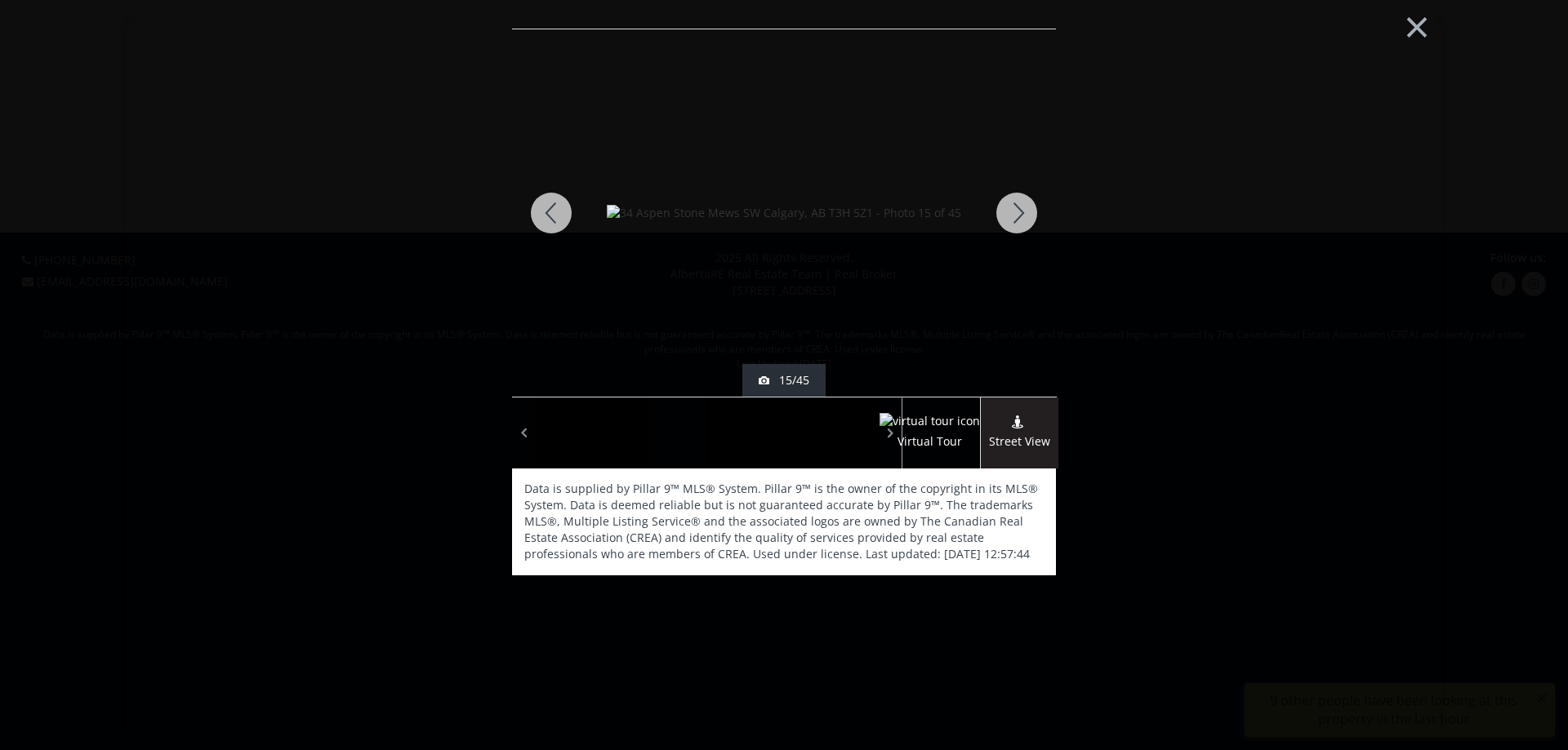
click at [1027, 214] on div at bounding box center [1017, 212] width 78 height 367
